Goal: Communication & Community: Connect with others

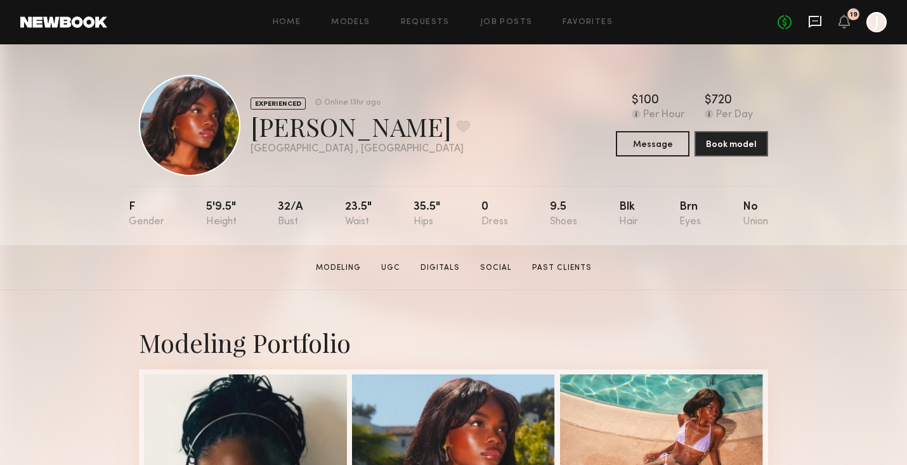
click at [815, 21] on icon at bounding box center [814, 20] width 5 height 1
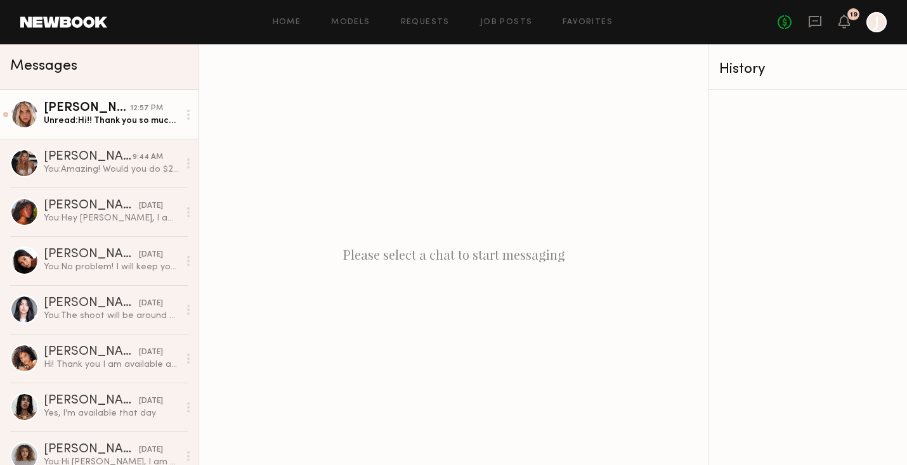
click at [103, 111] on div "[PERSON_NAME]" at bounding box center [87, 108] width 86 height 13
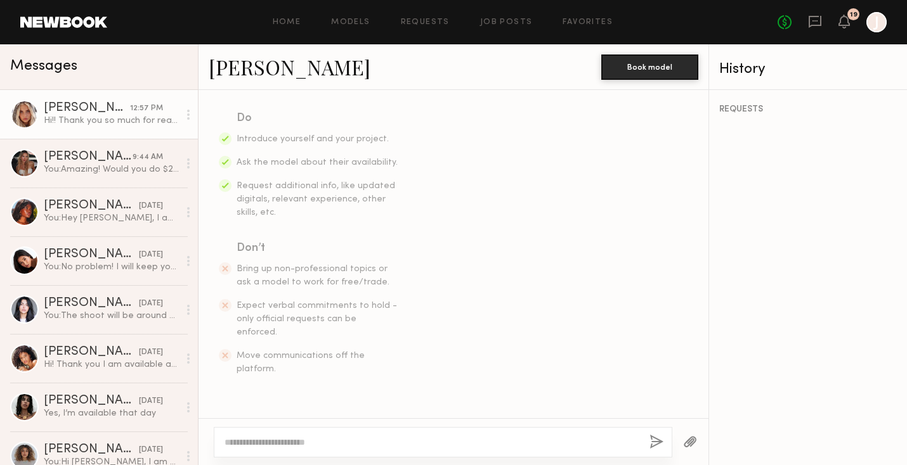
scroll to position [585, 0]
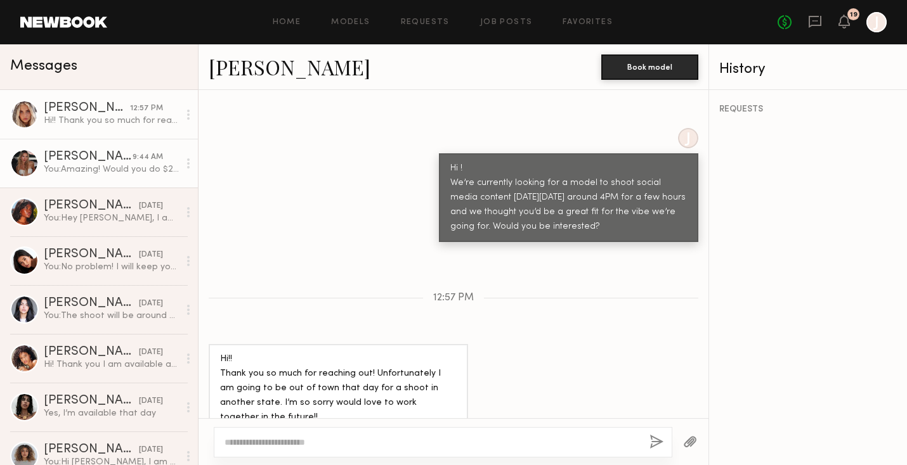
click at [110, 165] on div "You: Amazing! Would you do $250 for 3 hours?" at bounding box center [111, 170] width 135 height 12
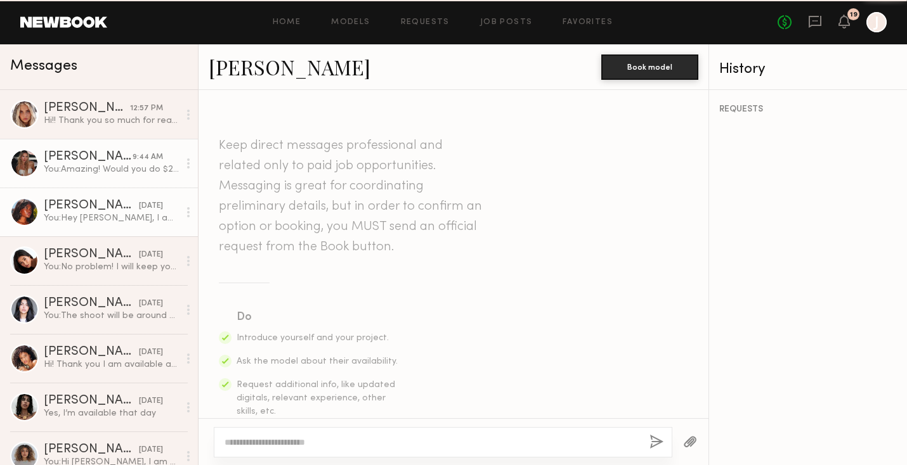
scroll to position [1062, 0]
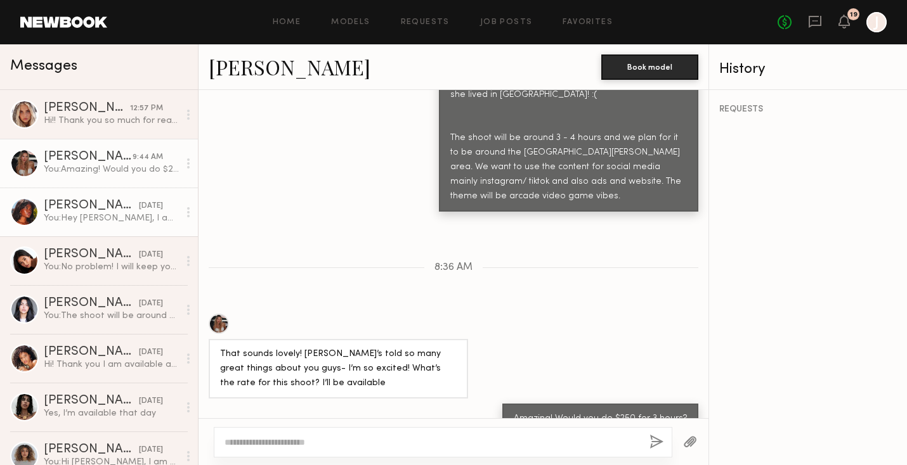
click at [107, 198] on link "Mia H. yesterday You: Hey Mia, I am so sorry we just changed the shoot for this…" at bounding box center [99, 212] width 198 height 49
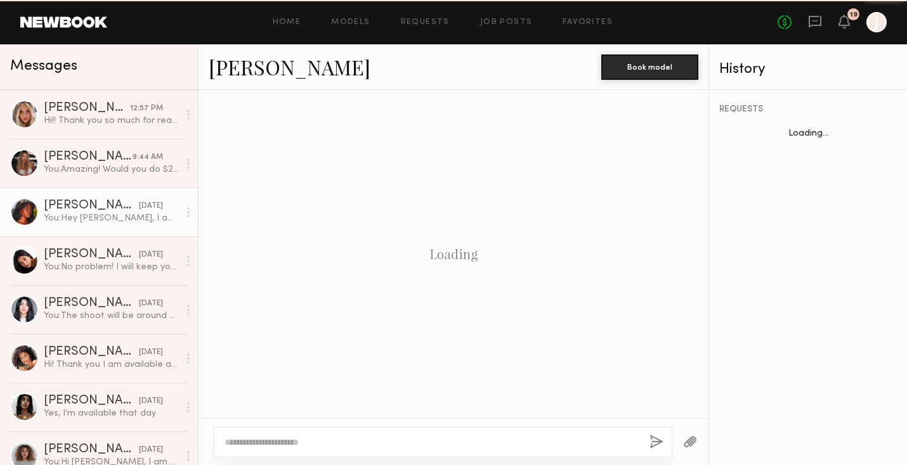
scroll to position [646, 0]
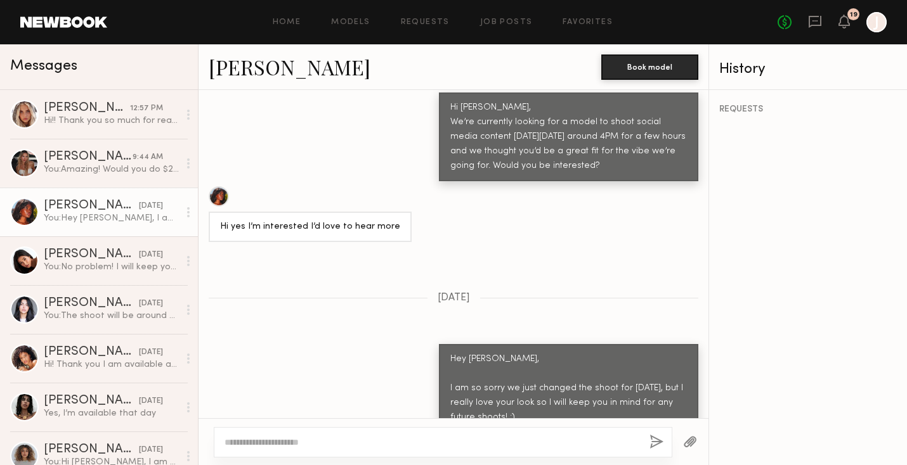
drag, startPoint x: 214, startPoint y: 173, endPoint x: 226, endPoint y: 192, distance: 22.9
click at [227, 191] on div "Hi yes I’m interested I’d love to hear more" at bounding box center [310, 214] width 203 height 56
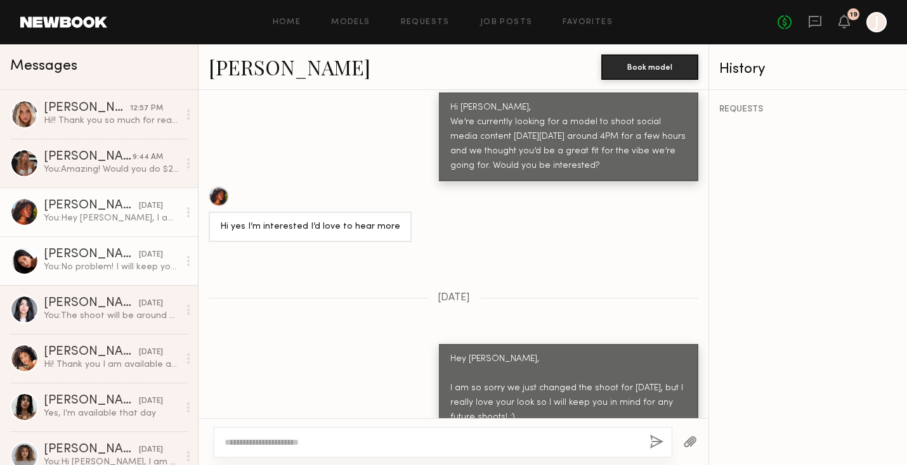
click at [94, 276] on link "Giti T. yesterday You: No problem! I will keep you in mind for future shoots" at bounding box center [99, 261] width 198 height 49
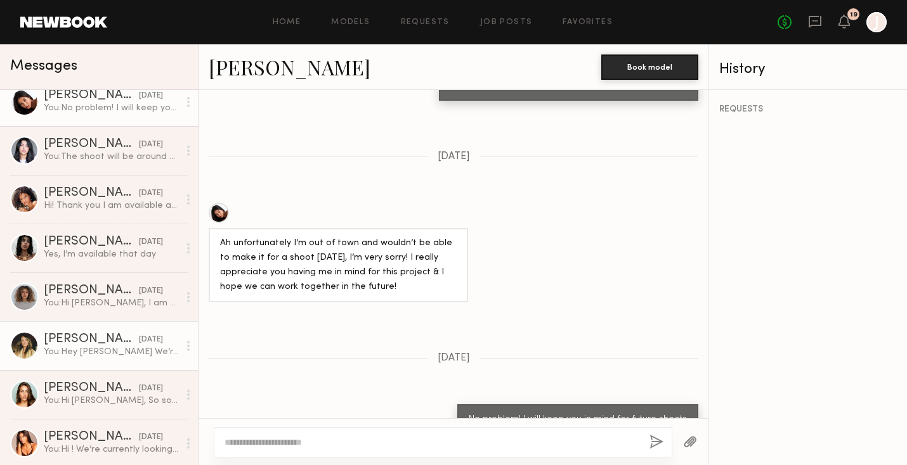
scroll to position [183, 0]
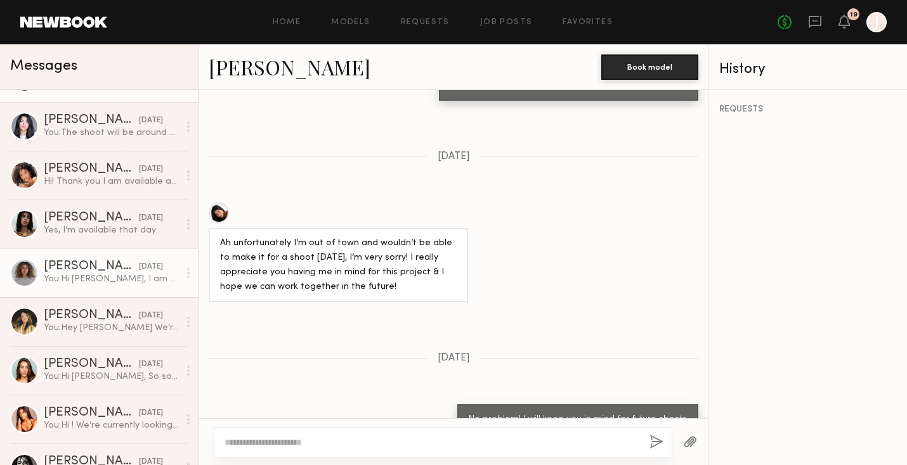
click at [94, 282] on div "You: Hi Marissa, I am currently looking for a model to shoot social media conte…" at bounding box center [111, 279] width 135 height 12
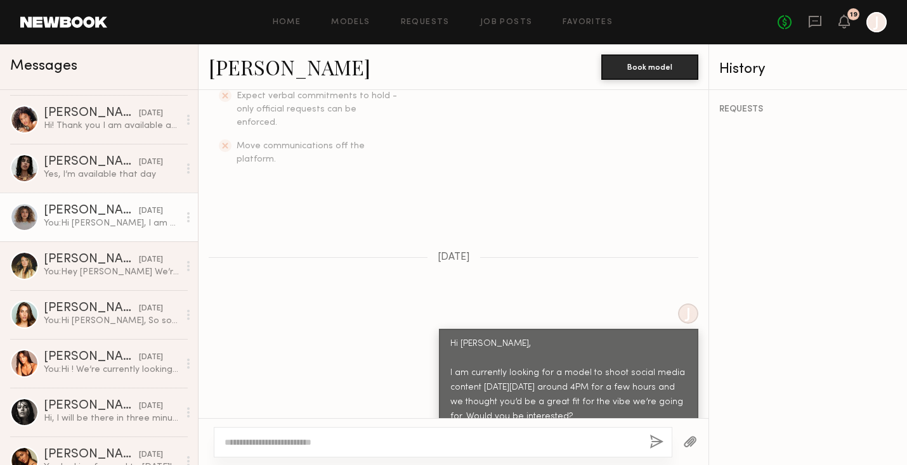
scroll to position [250, 0]
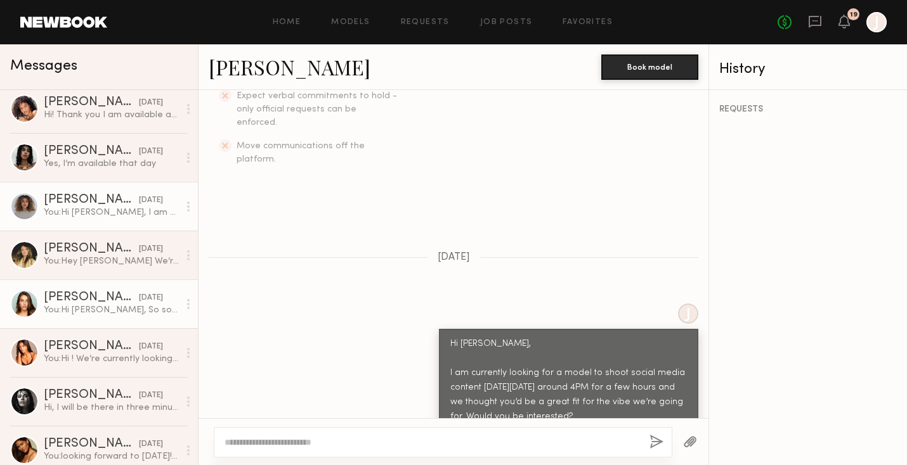
click at [84, 292] on div "Shelby M." at bounding box center [91, 298] width 95 height 13
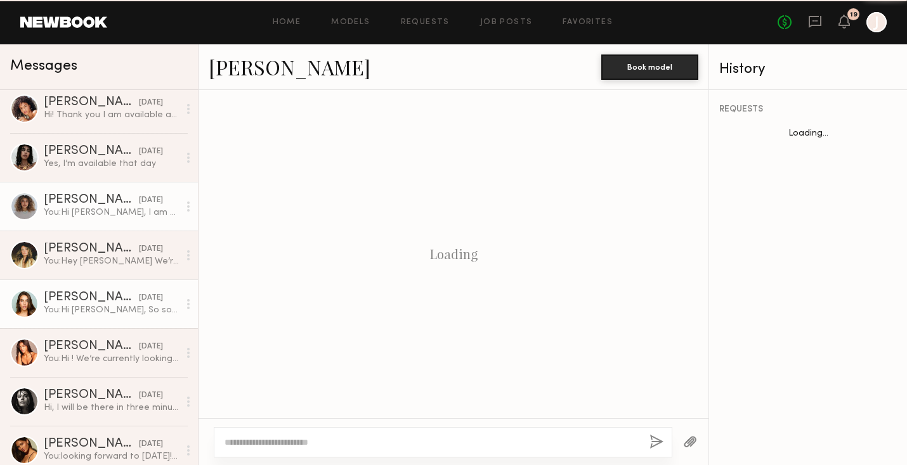
scroll to position [1347, 0]
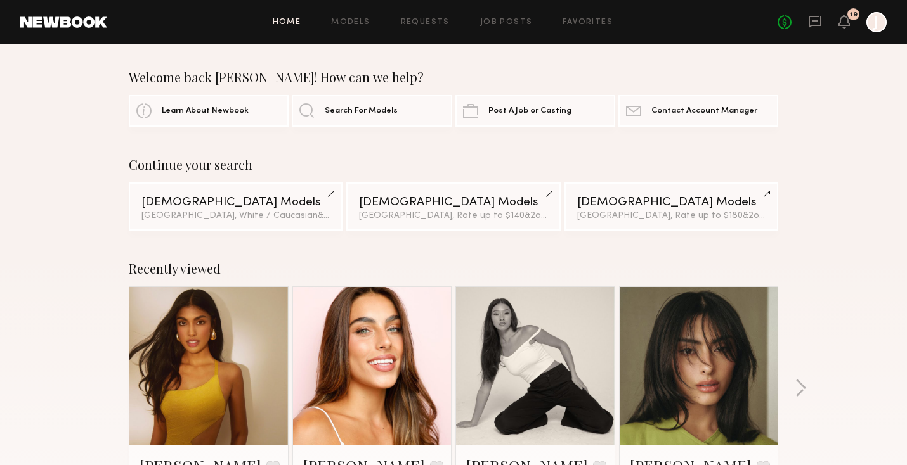
click at [372, 322] on link at bounding box center [372, 366] width 77 height 159
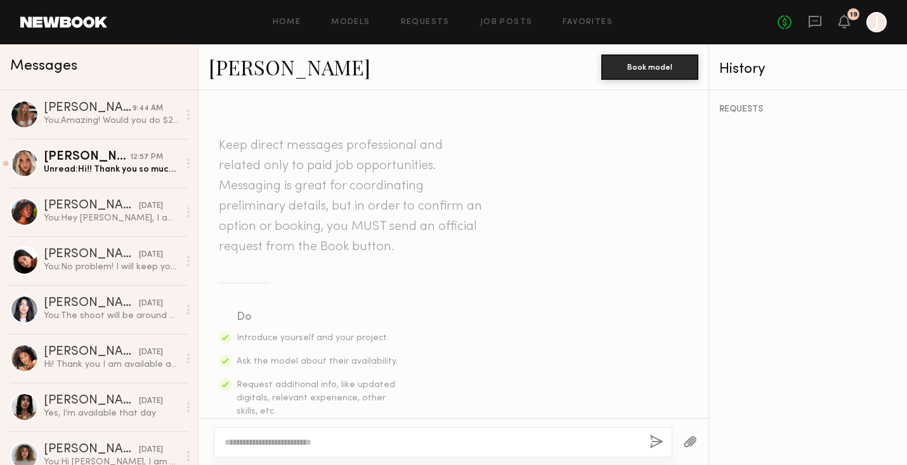
scroll to position [394, 0]
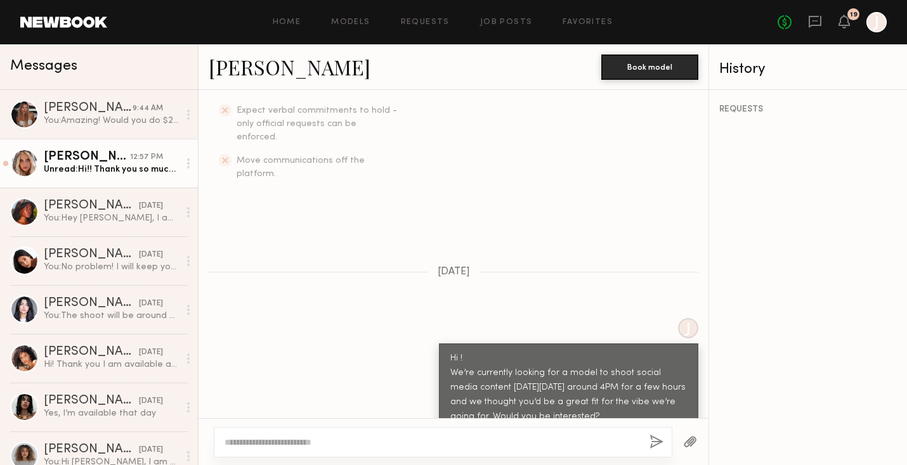
click at [110, 153] on div "[PERSON_NAME]" at bounding box center [87, 157] width 86 height 13
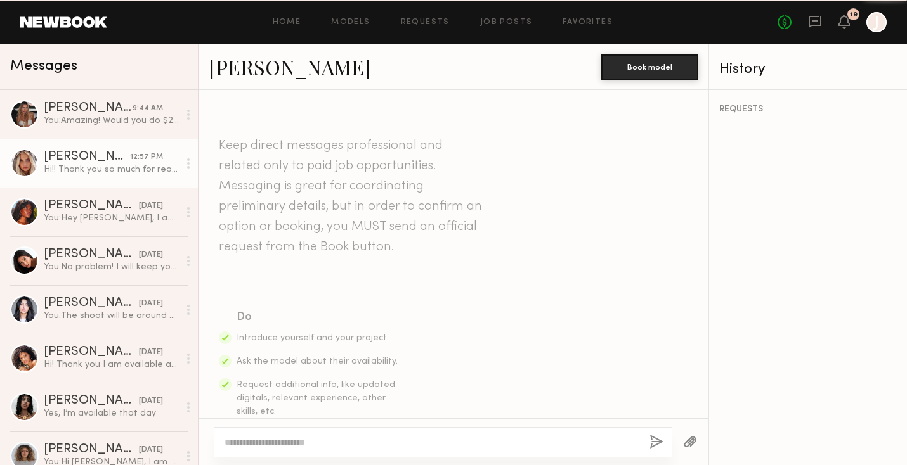
scroll to position [585, 0]
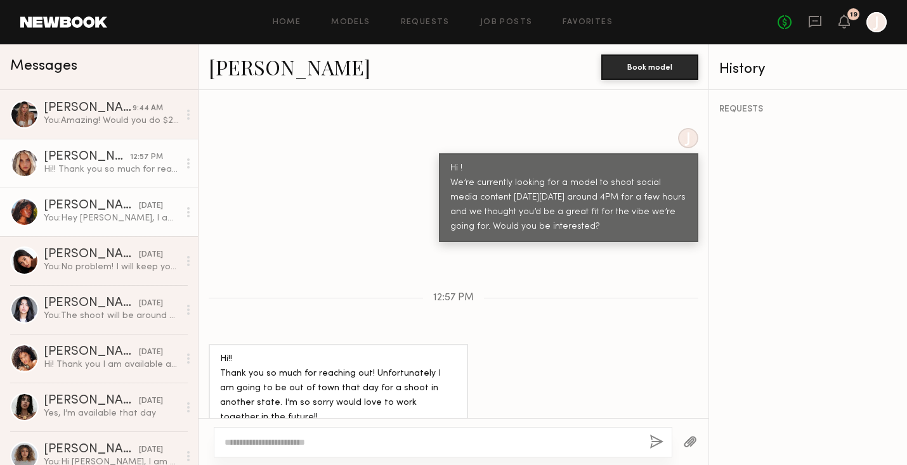
click at [115, 221] on div "You: Hey Mia, I am so sorry we just changed the shoot for this Wednesday, but I…" at bounding box center [111, 218] width 135 height 12
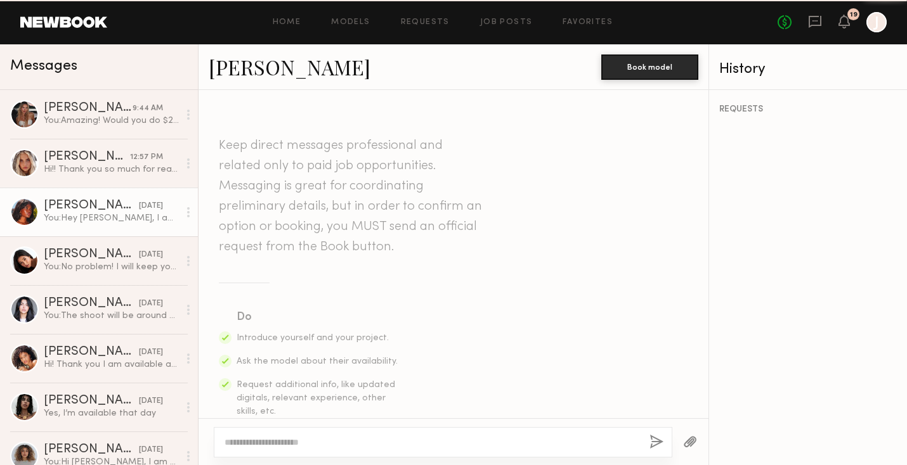
scroll to position [646, 0]
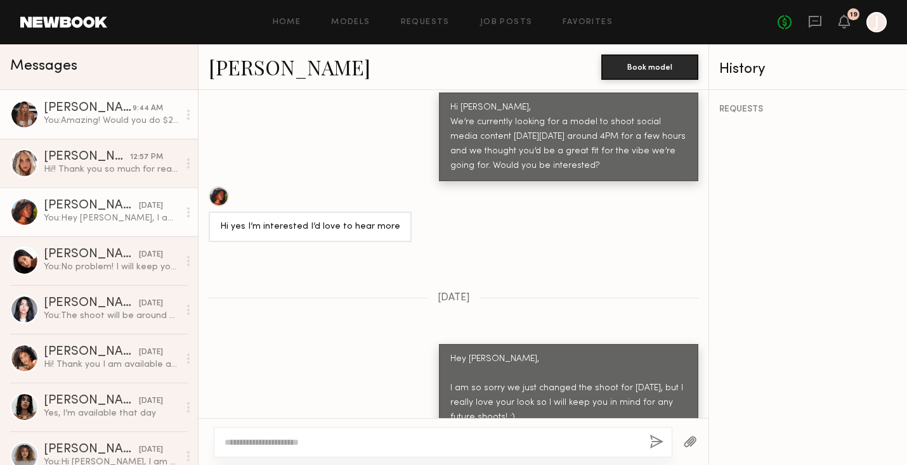
click at [115, 127] on link "Beata J. 9:44 AM You: Amazing! Would you do $250 for 3 hours?" at bounding box center [99, 114] width 198 height 49
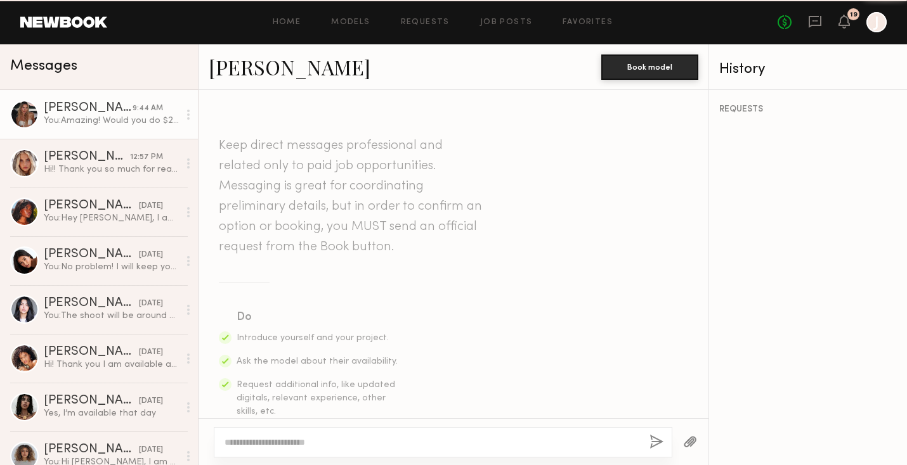
scroll to position [1062, 0]
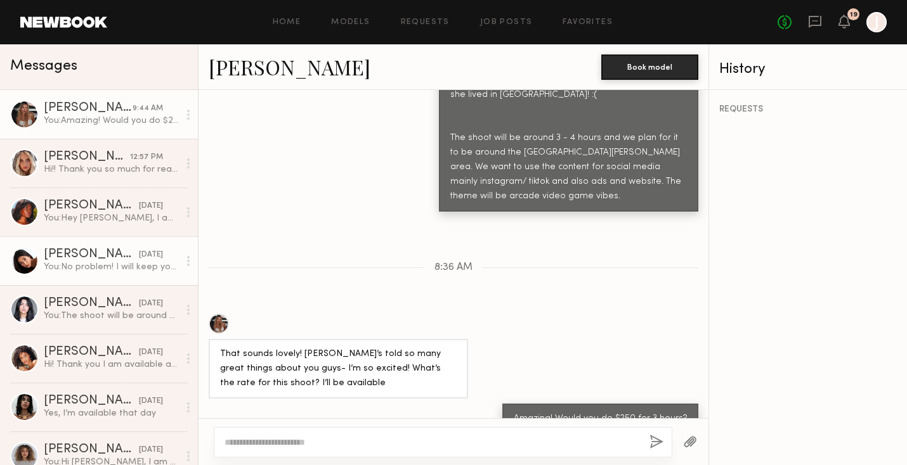
click at [122, 268] on div "You: No problem! I will keep you in mind for future shoots" at bounding box center [111, 267] width 135 height 12
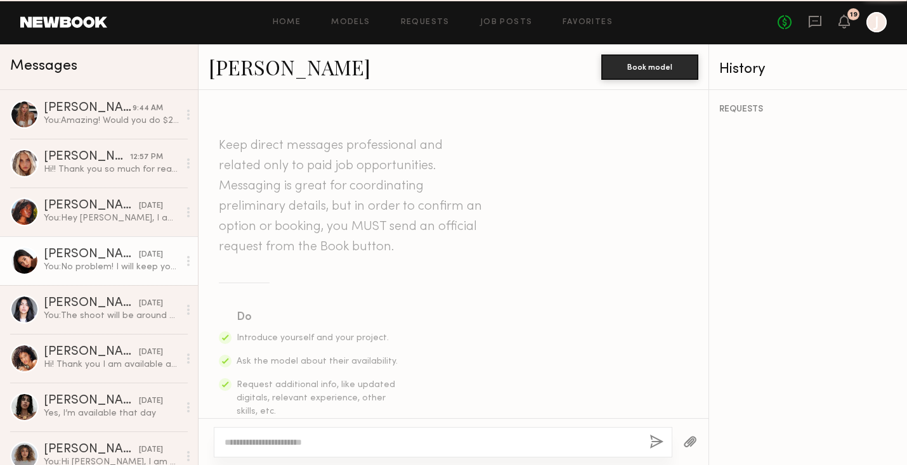
scroll to position [1143, 0]
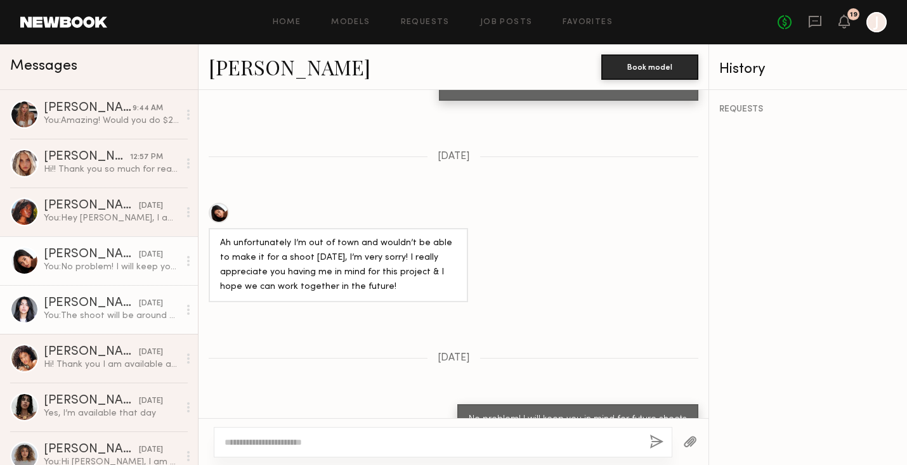
click at [120, 301] on div "Fifi K." at bounding box center [91, 303] width 95 height 13
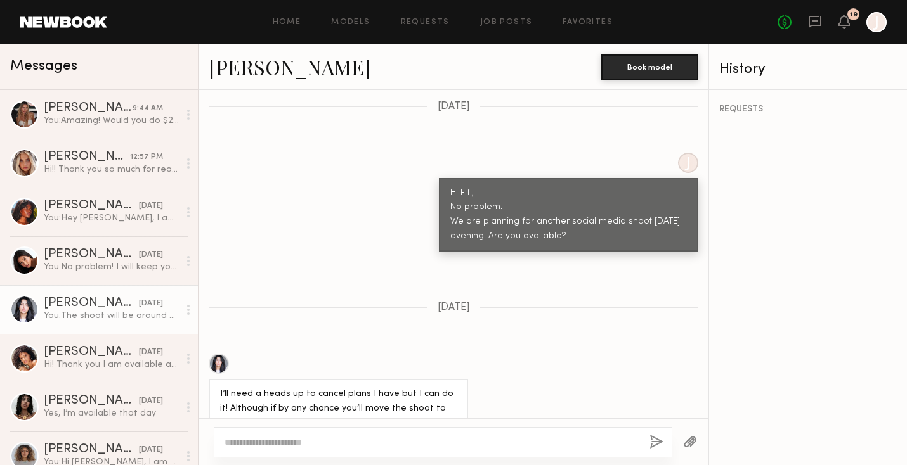
scroll to position [1194, 0]
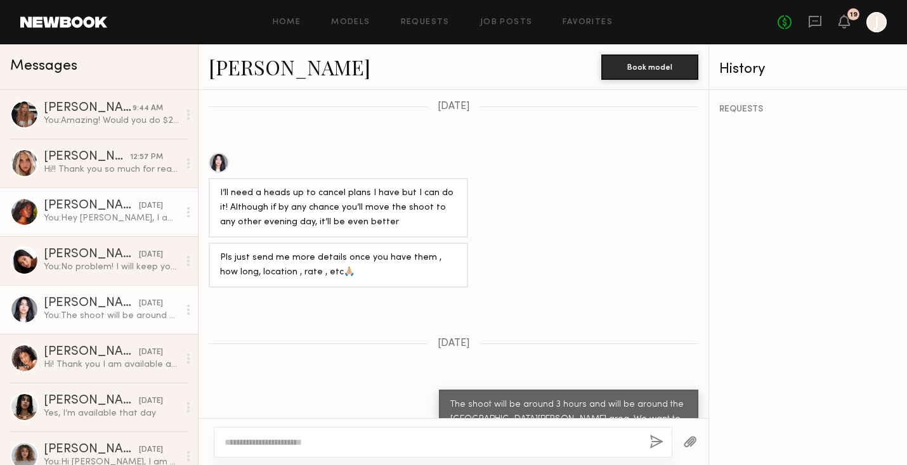
click at [154, 221] on div "You: Hey Mia, I am so sorry we just changed the shoot for this Wednesday, but I…" at bounding box center [111, 218] width 135 height 12
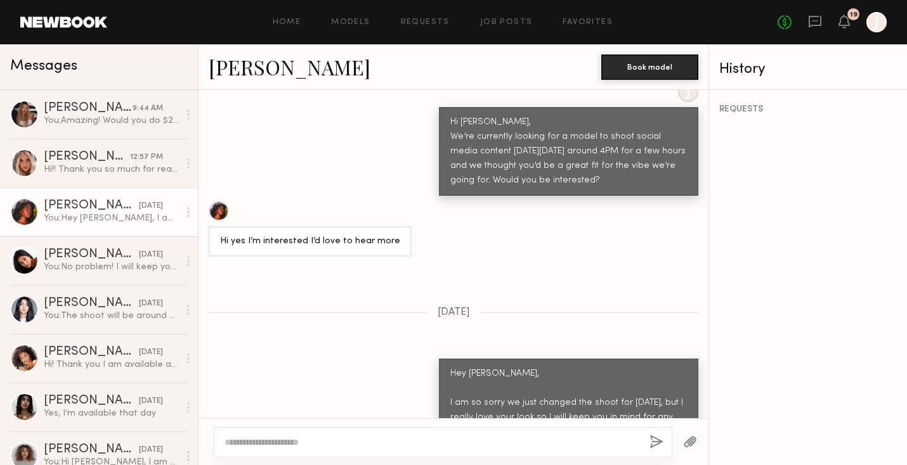
scroll to position [646, 0]
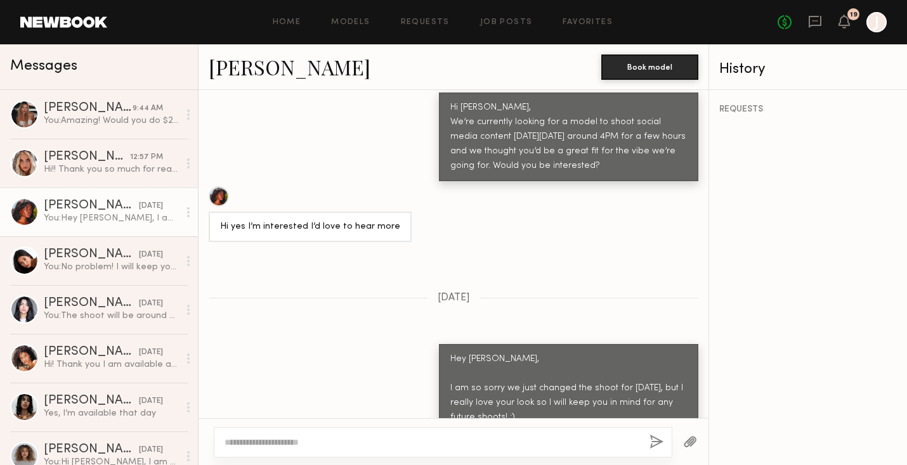
drag, startPoint x: 223, startPoint y: 175, endPoint x: 389, endPoint y: 162, distance: 166.0
click at [389, 186] on div at bounding box center [310, 196] width 203 height 20
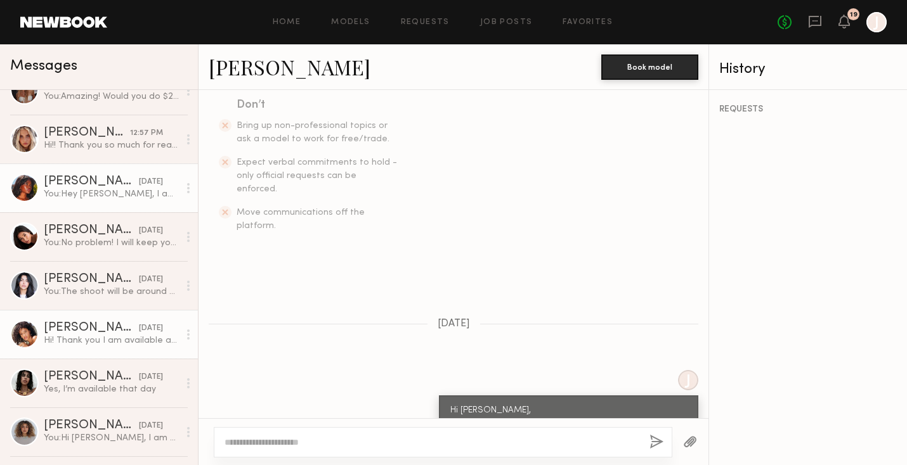
scroll to position [28, 0]
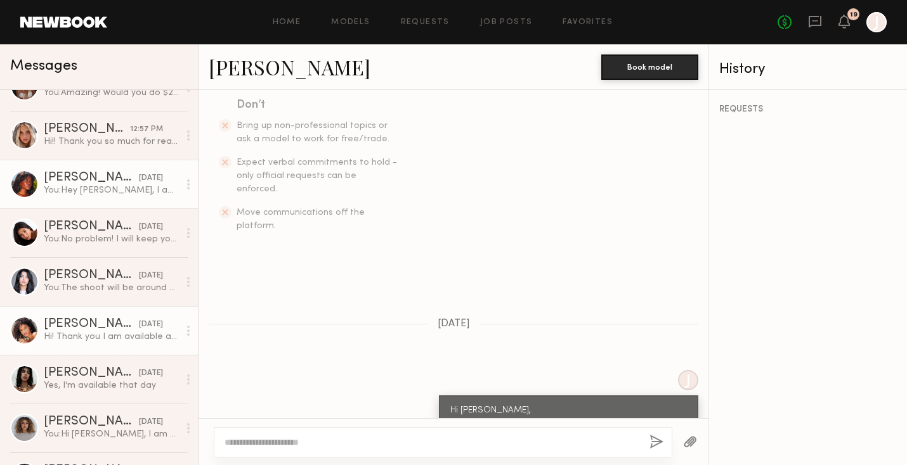
click at [100, 336] on div "Hi! Thank you I am available and would love to be considered for social shoot. …" at bounding box center [111, 337] width 135 height 12
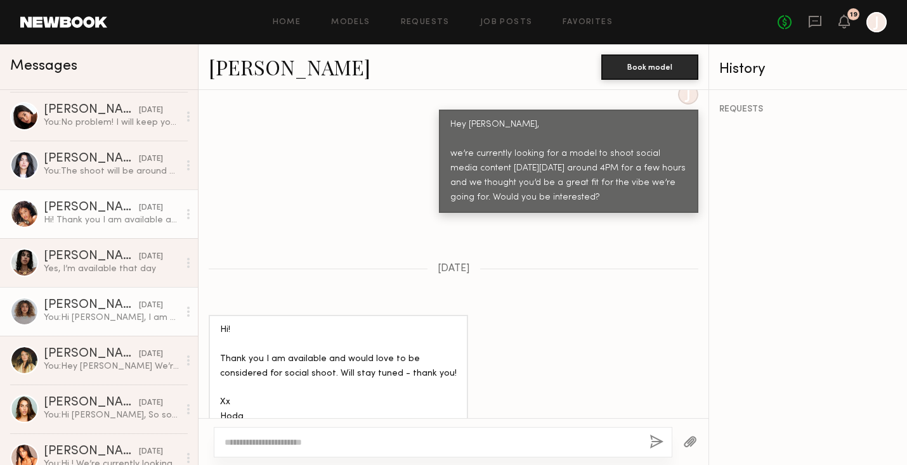
scroll to position [165, 0]
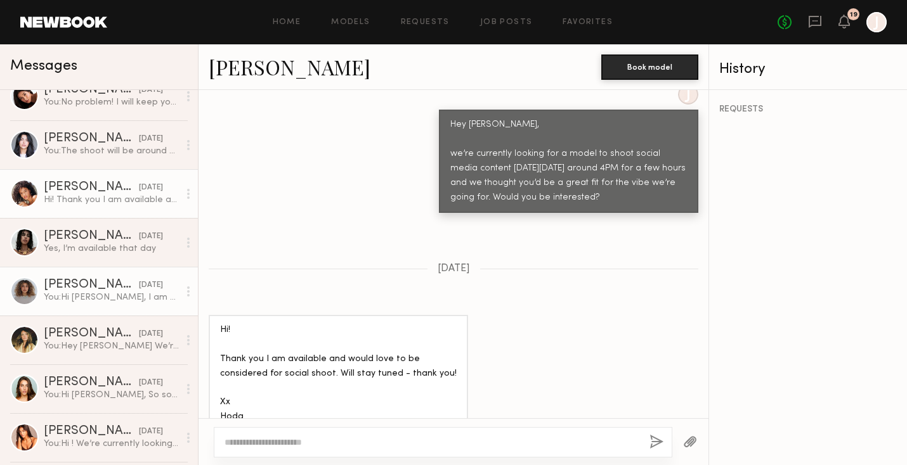
click at [93, 297] on div "You: Hi Marissa, I am currently looking for a model to shoot social media conte…" at bounding box center [111, 298] width 135 height 12
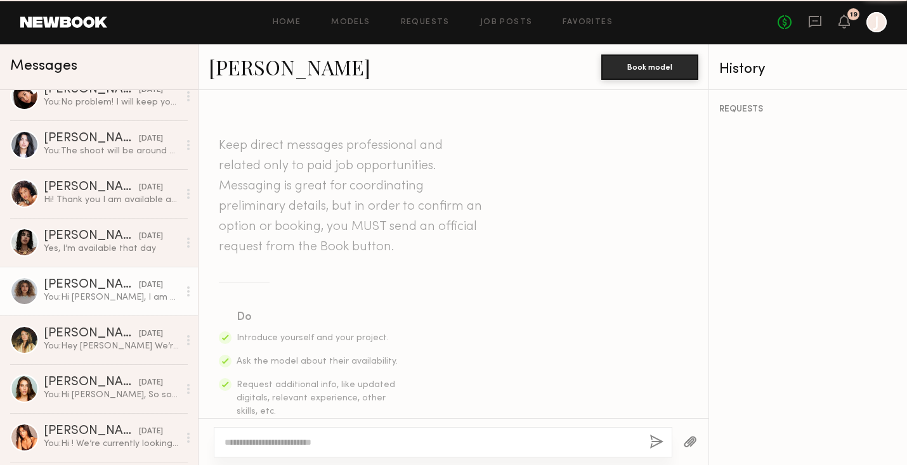
scroll to position [409, 0]
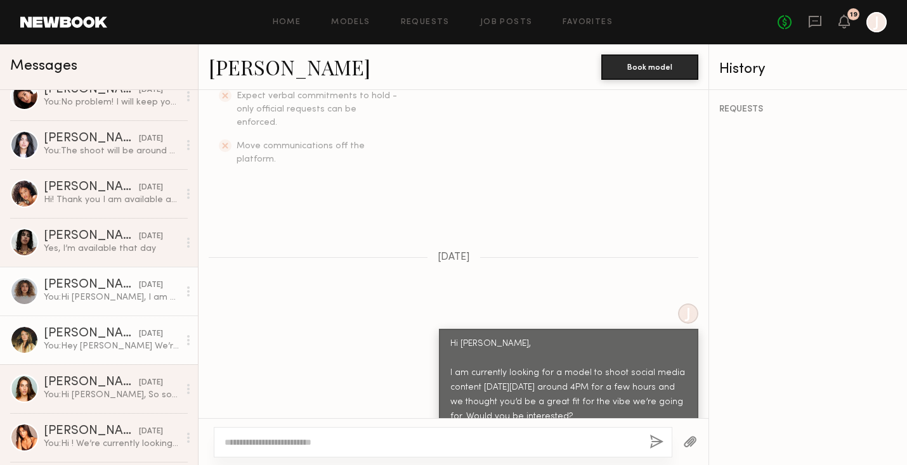
click at [69, 356] on link "[PERSON_NAME] [DATE] You: Hey [PERSON_NAME] We’re currently looking for a model…" at bounding box center [99, 340] width 198 height 49
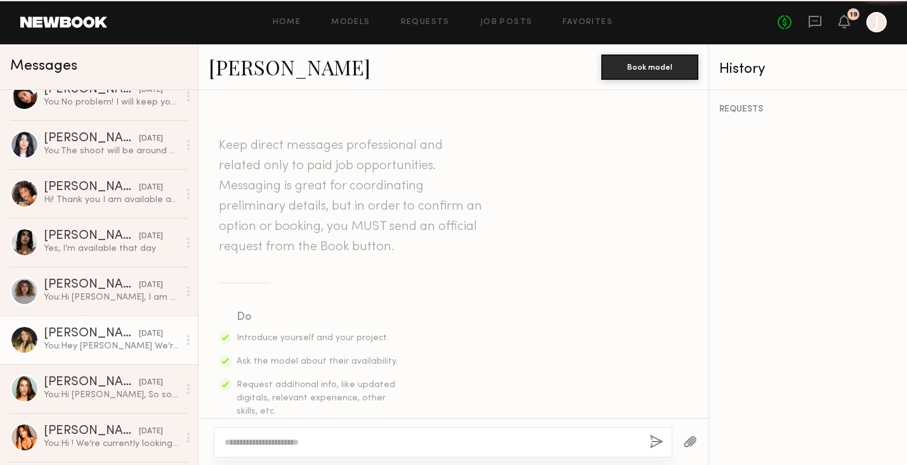
scroll to position [394, 0]
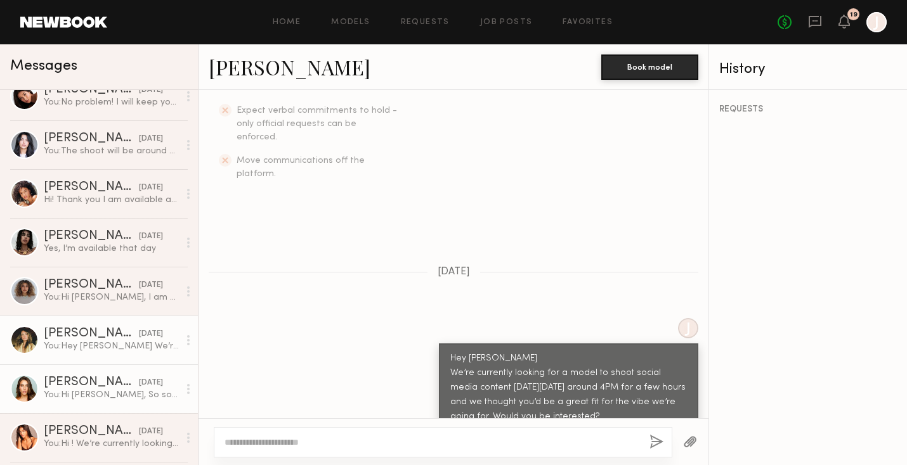
click at [103, 371] on link "Shelby M. 09/09/2025 You: Hi Shelby, So sorry for the confusion. Are you availa…" at bounding box center [99, 389] width 198 height 49
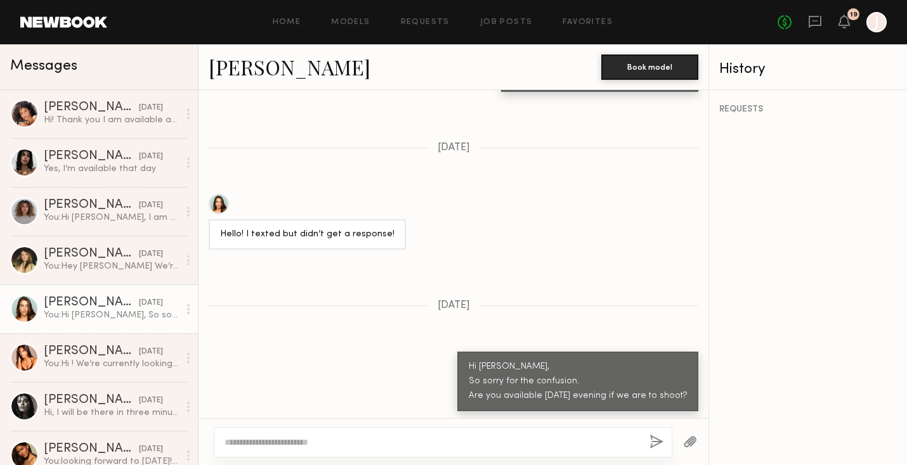
scroll to position [253, 0]
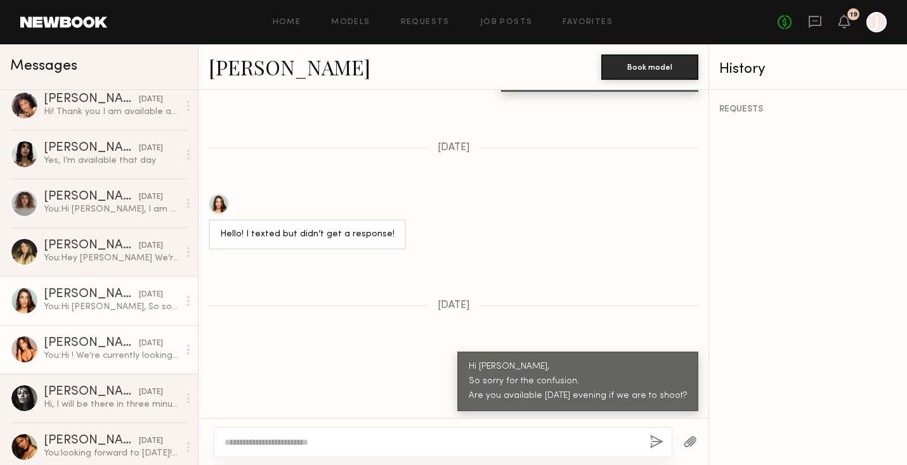
click at [89, 349] on div "Jasmine R." at bounding box center [91, 343] width 95 height 13
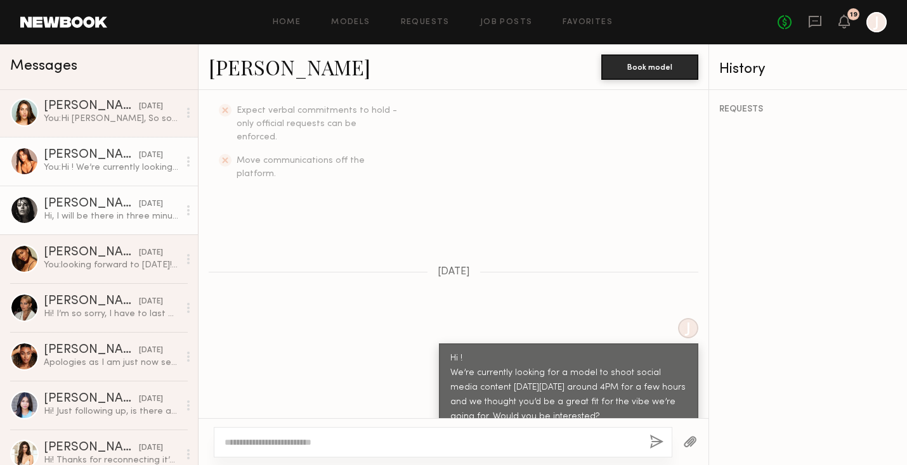
scroll to position [458, 0]
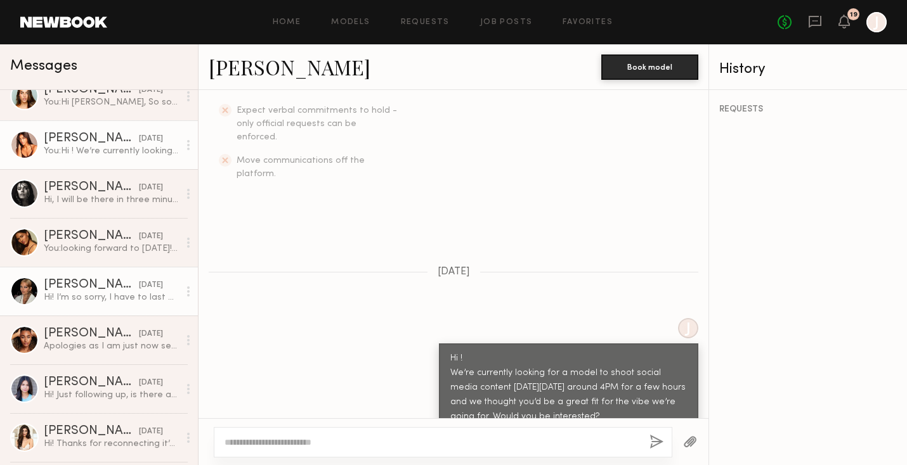
click at [139, 287] on div "08/14/2025" at bounding box center [151, 286] width 24 height 12
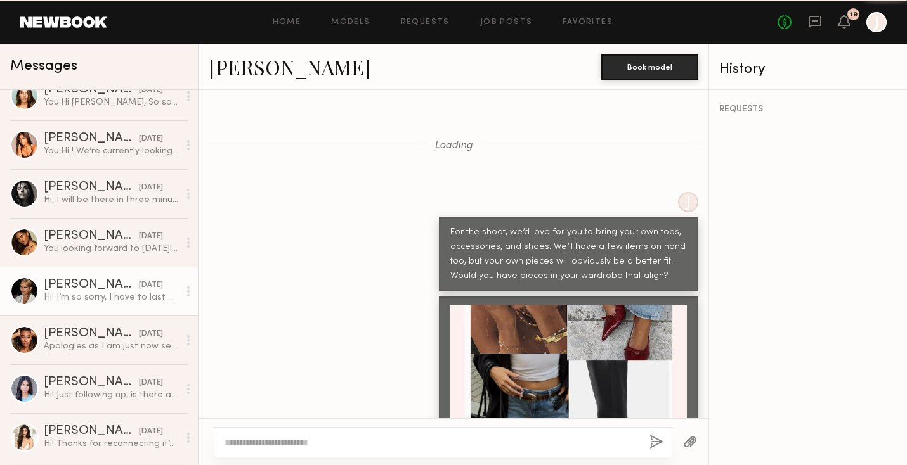
scroll to position [931, 0]
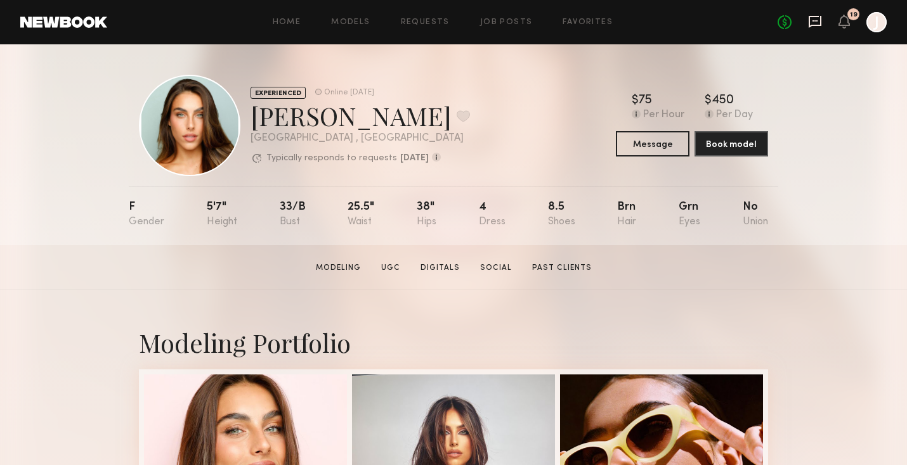
click at [816, 20] on icon at bounding box center [814, 20] width 5 height 1
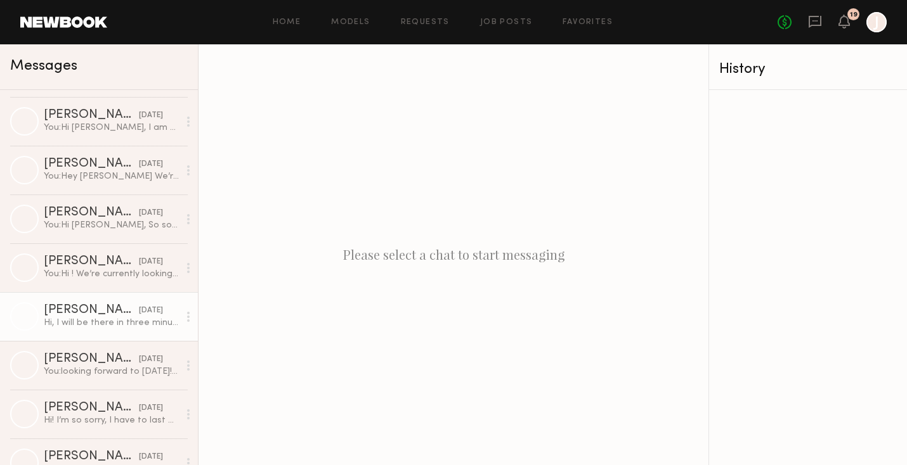
scroll to position [309, 0]
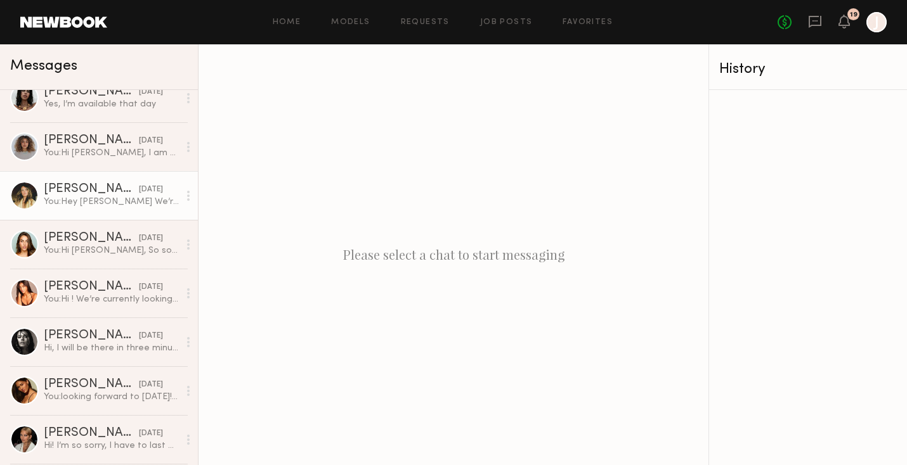
click at [102, 188] on div "Mia G." at bounding box center [91, 189] width 95 height 13
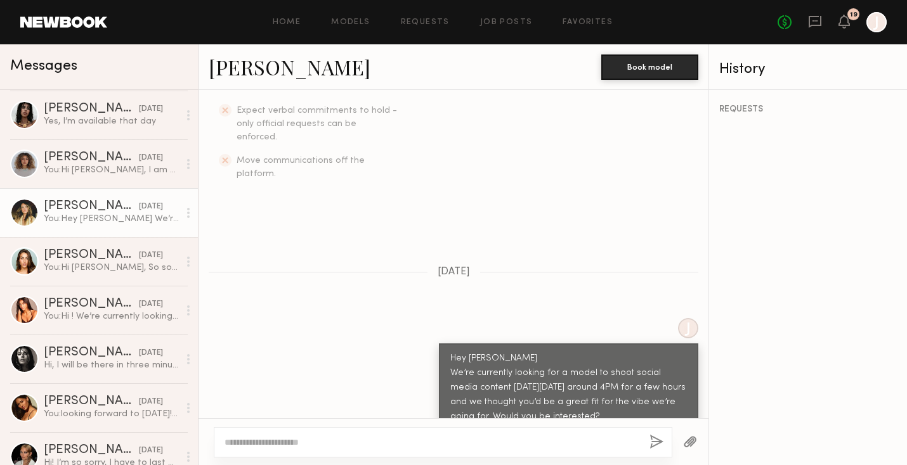
scroll to position [289, 0]
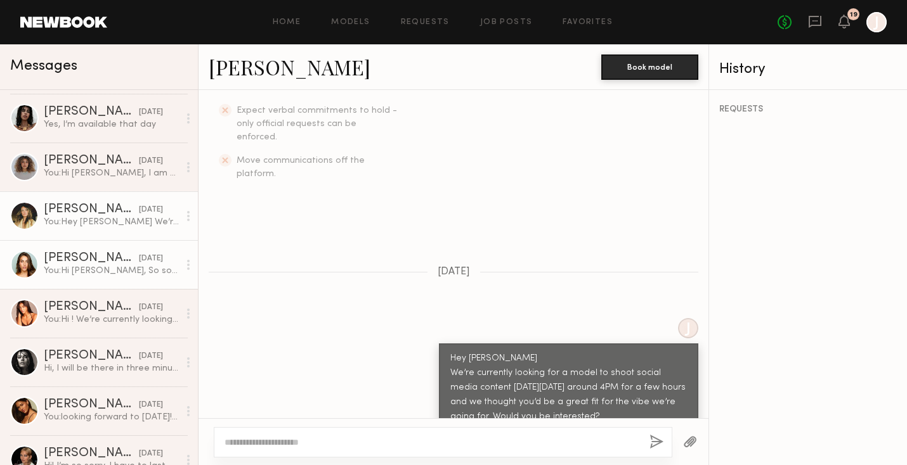
click at [98, 254] on div "Shelby M." at bounding box center [91, 258] width 95 height 13
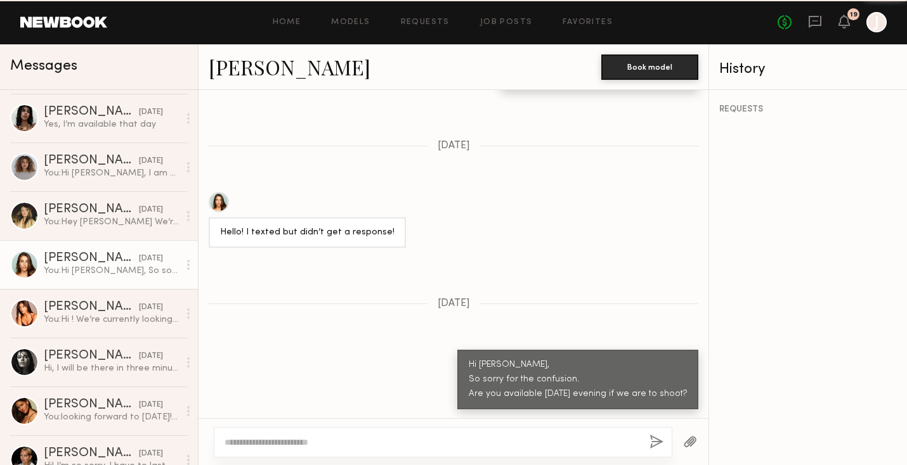
scroll to position [1347, 0]
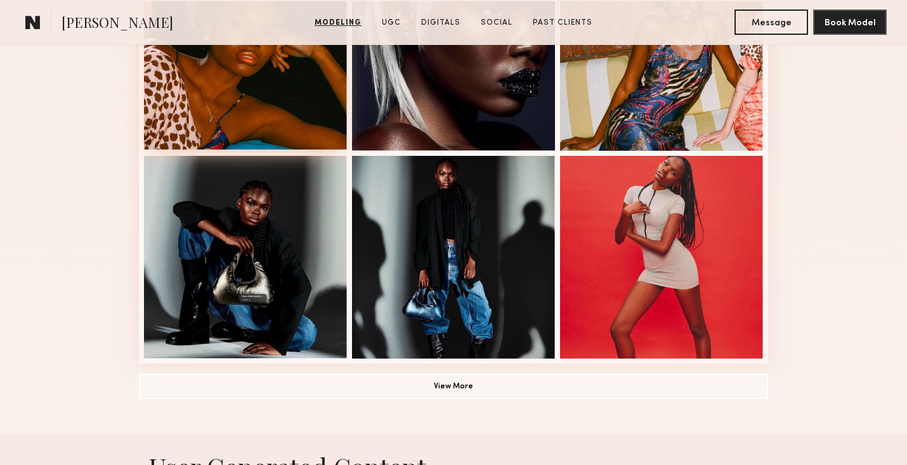
scroll to position [1275, 0]
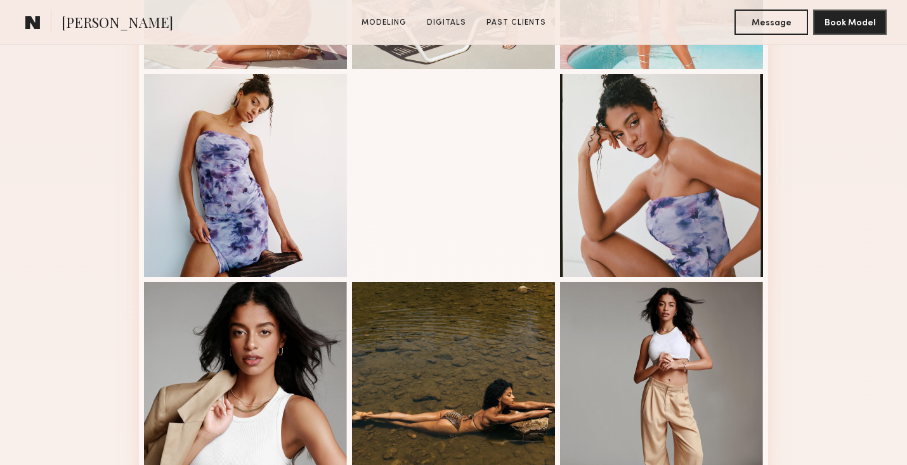
scroll to position [530, 0]
